Goal: Navigation & Orientation: Find specific page/section

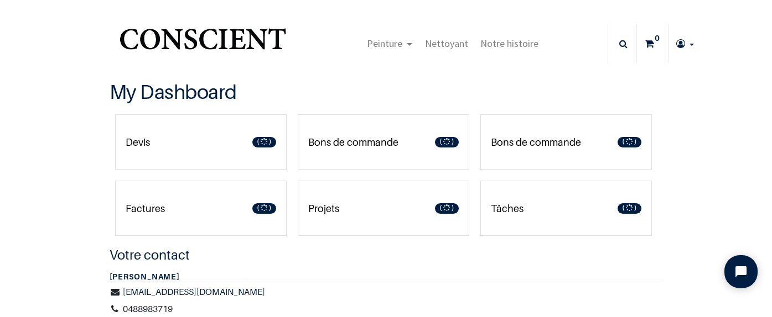
type input "[EMAIL_ADDRESS][DOMAIN_NAME]"
click at [380, 153] on link "Bons de commande 1" at bounding box center [383, 141] width 171 height 55
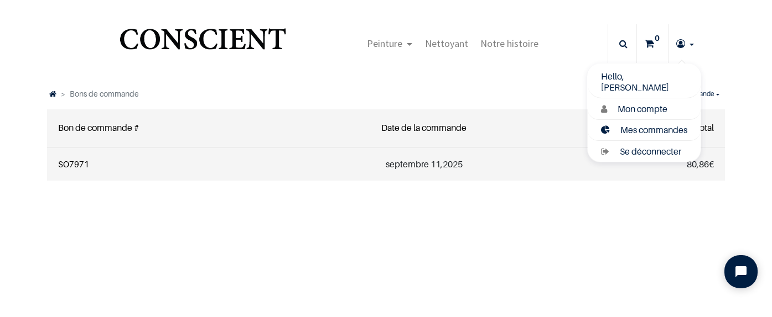
click at [632, 128] on span "Mes commandes" at bounding box center [653, 129] width 67 height 11
click at [636, 111] on span "Mon compte" at bounding box center [642, 108] width 50 height 11
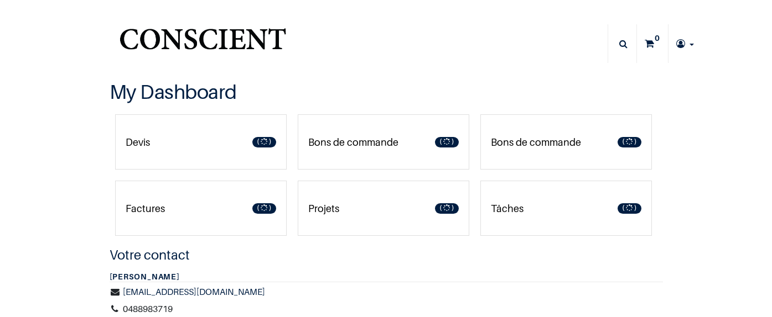
type input "[EMAIL_ADDRESS][DOMAIN_NAME]"
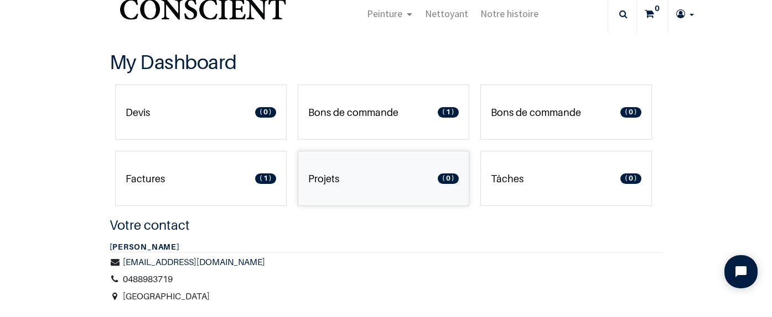
scroll to position [39, 0]
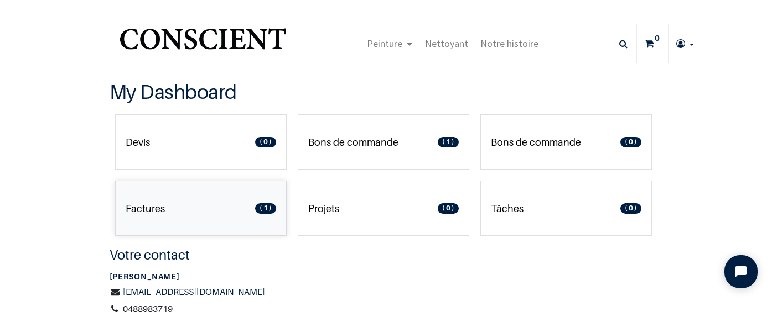
click at [195, 194] on link "Factures 1" at bounding box center [200, 208] width 171 height 55
click at [447, 142] on span "1" at bounding box center [448, 142] width 20 height 11
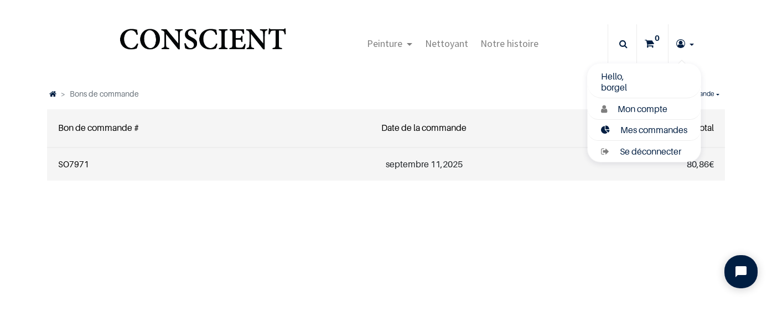
click at [628, 124] on span "Mes commandes" at bounding box center [653, 129] width 67 height 11
